Goal: Transaction & Acquisition: Purchase product/service

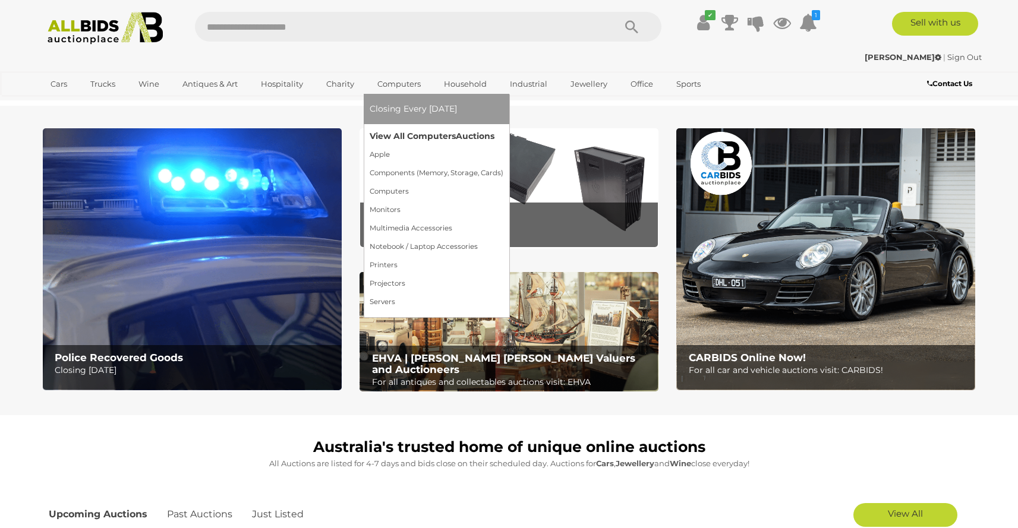
click at [408, 137] on link "View All Computers Auctions" at bounding box center [437, 136] width 134 height 18
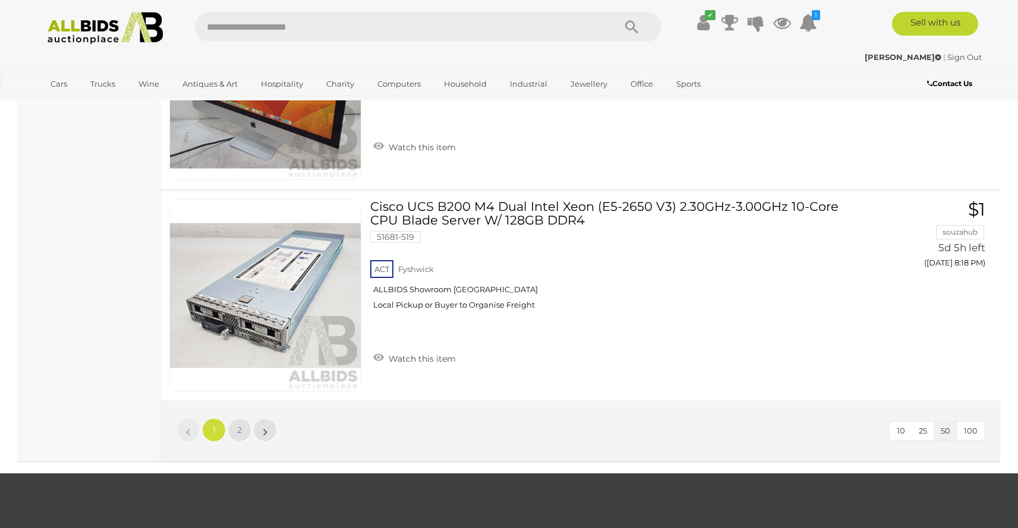
scroll to position [10525, 0]
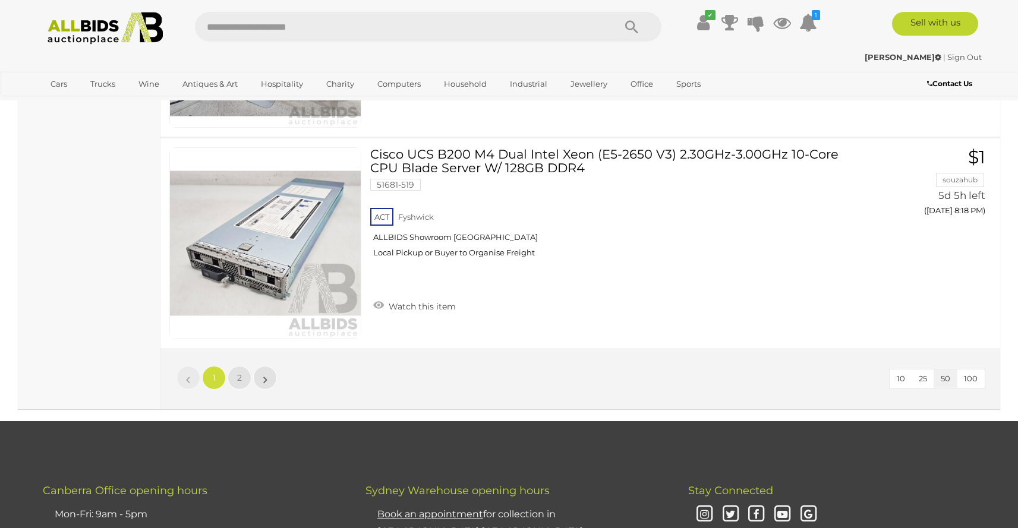
click at [224, 375] on link "1" at bounding box center [214, 378] width 24 height 24
click at [232, 376] on link "2" at bounding box center [240, 378] width 24 height 24
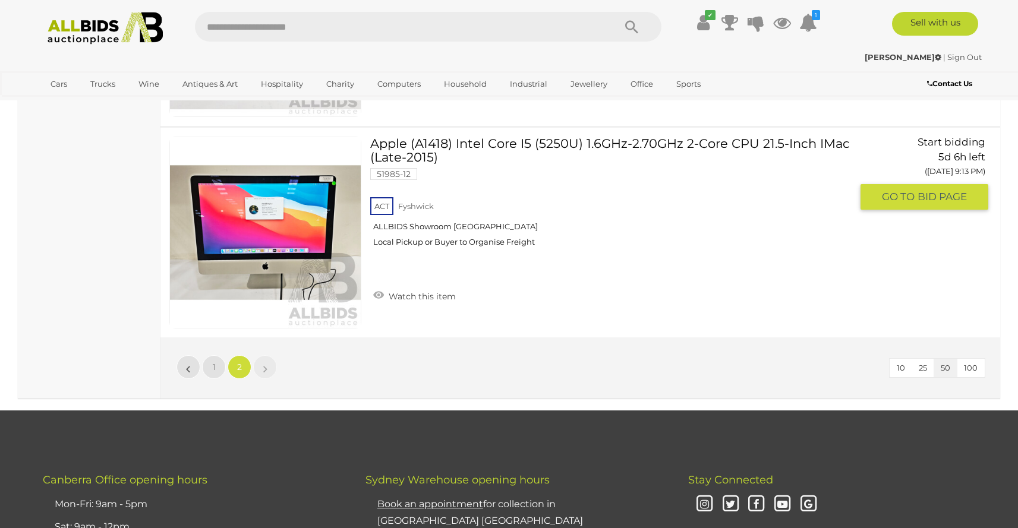
scroll to position [5667, 0]
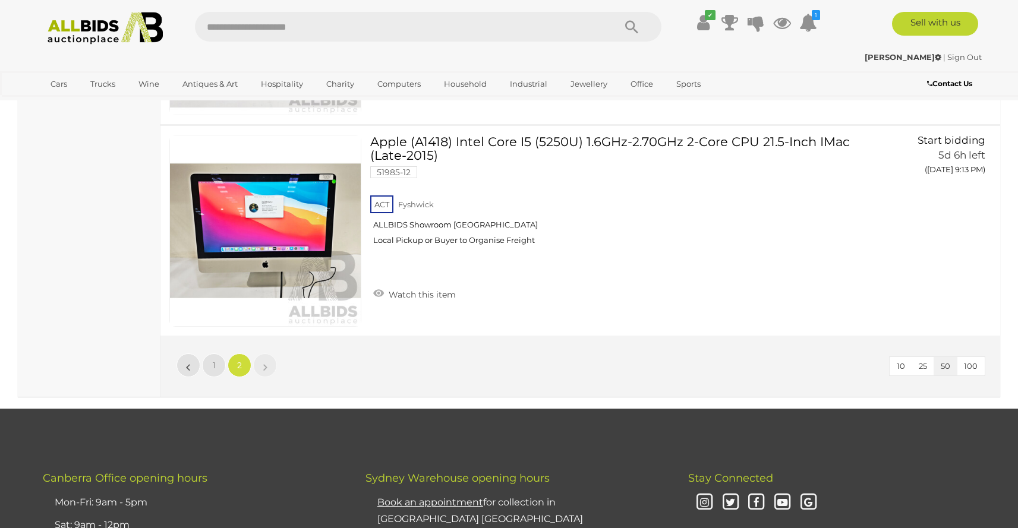
click at [128, 40] on img at bounding box center [105, 28] width 129 height 33
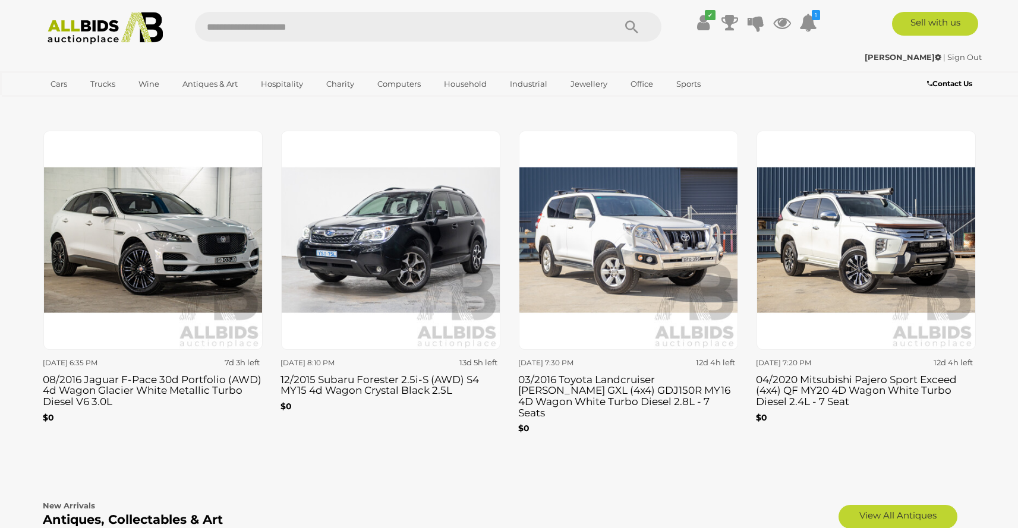
scroll to position [1567, 0]
